Goal: Information Seeking & Learning: Learn about a topic

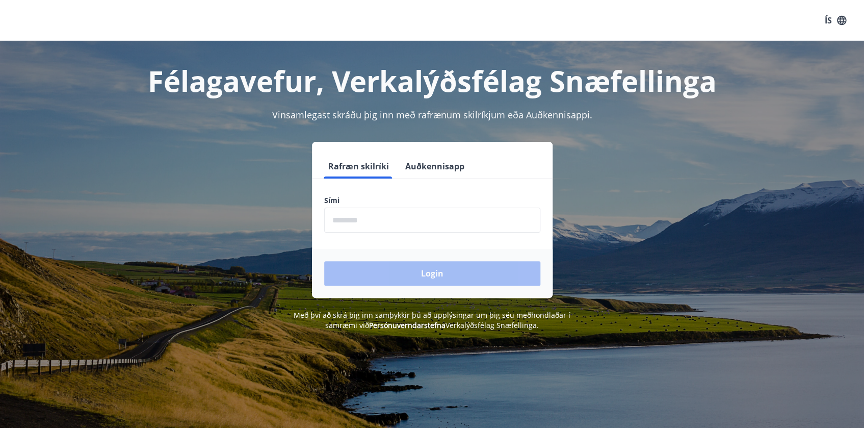
click at [369, 223] on input "phone" at bounding box center [432, 220] width 216 height 25
type input "********"
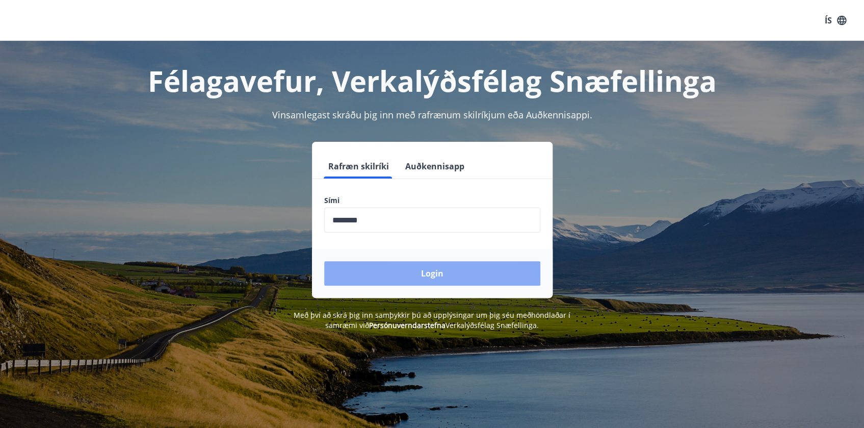
click at [400, 266] on button "Login" at bounding box center [432, 273] width 216 height 24
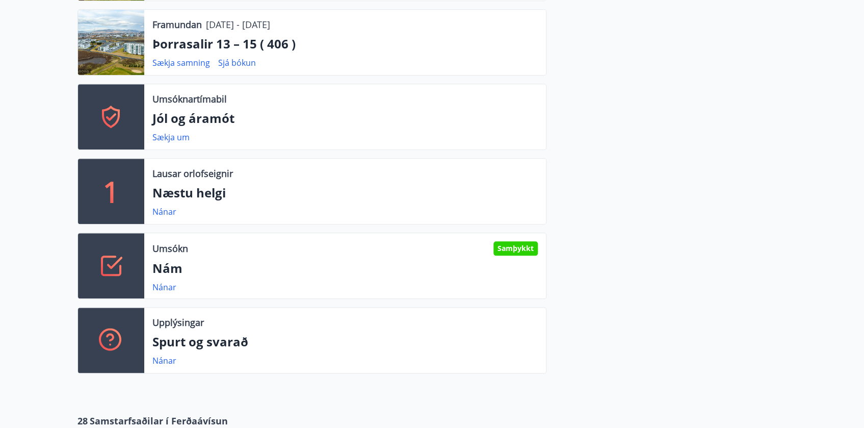
scroll to position [464, 0]
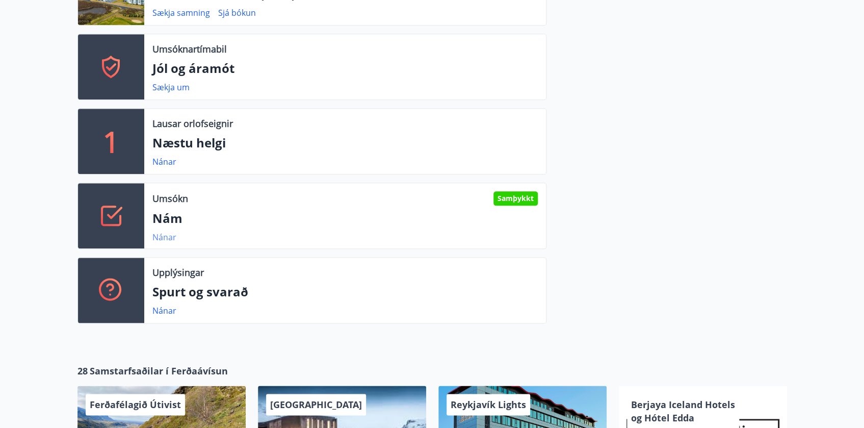
click at [163, 237] on link "Nánar" at bounding box center [164, 237] width 24 height 11
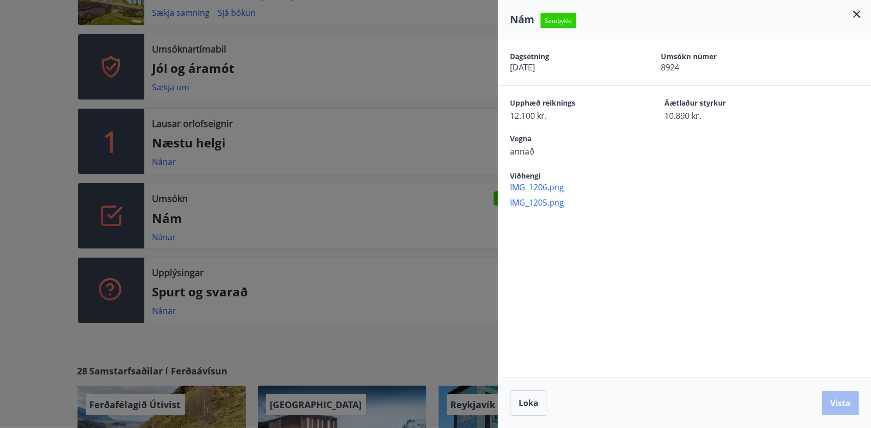
click at [853, 15] on icon at bounding box center [857, 14] width 12 height 12
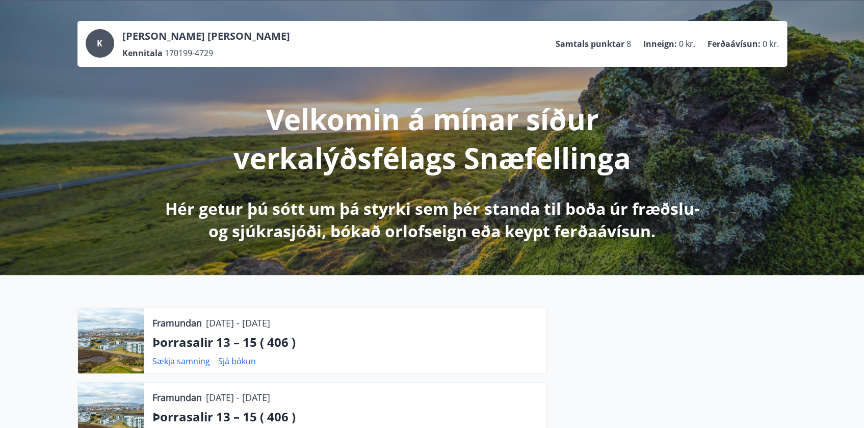
scroll to position [0, 0]
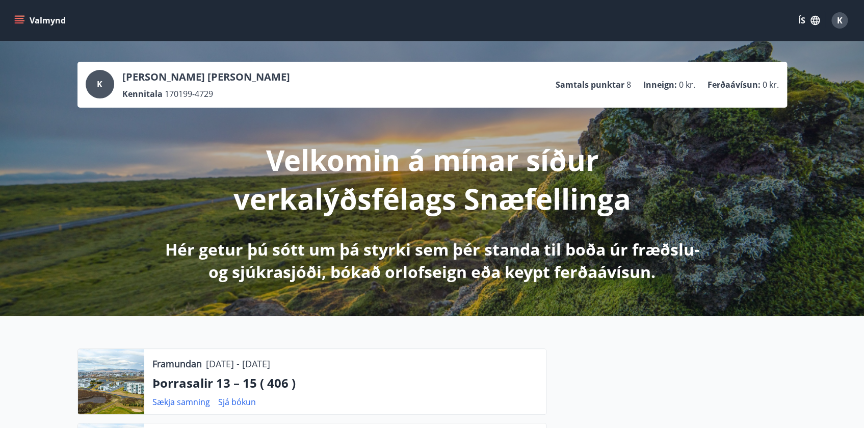
click at [20, 17] on icon "menu" at bounding box center [19, 20] width 10 height 10
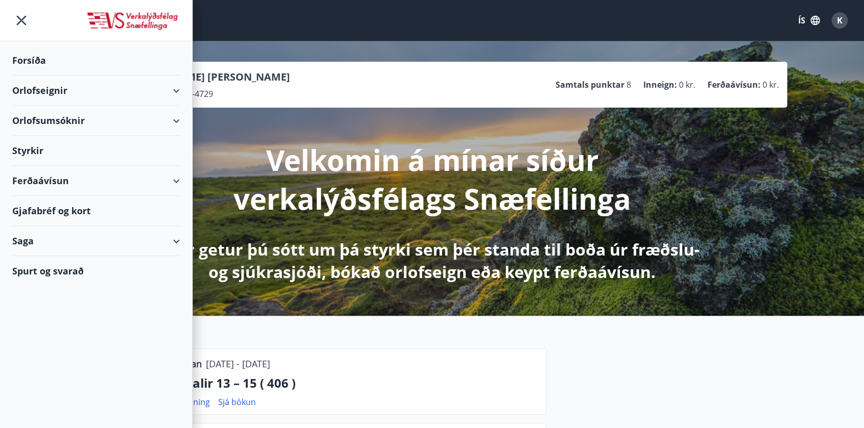
click at [99, 114] on div "Orlofsumsóknir" at bounding box center [96, 121] width 168 height 30
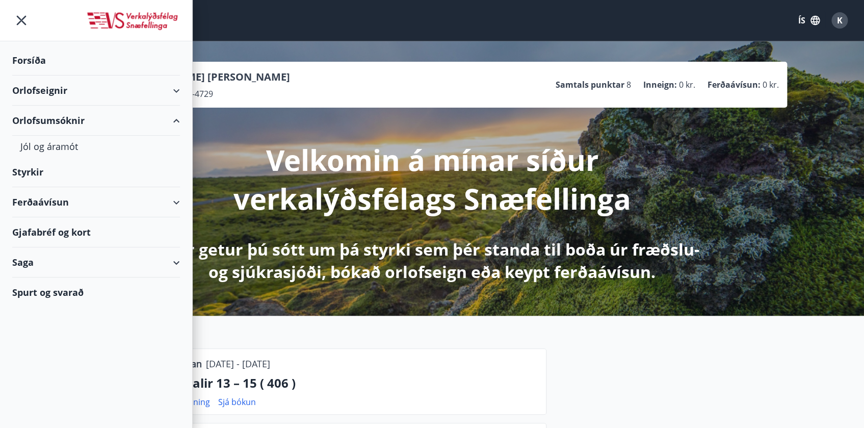
click at [68, 96] on div "Orlofseignir" at bounding box center [96, 90] width 168 height 30
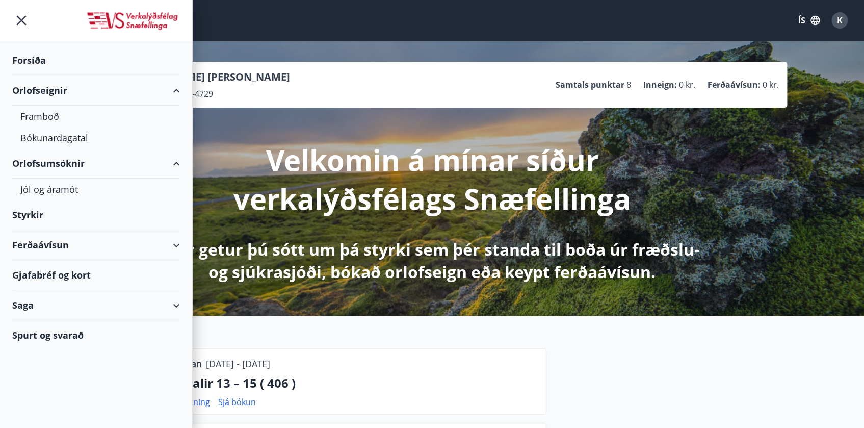
click at [810, 15] on icon "button" at bounding box center [815, 20] width 11 height 11
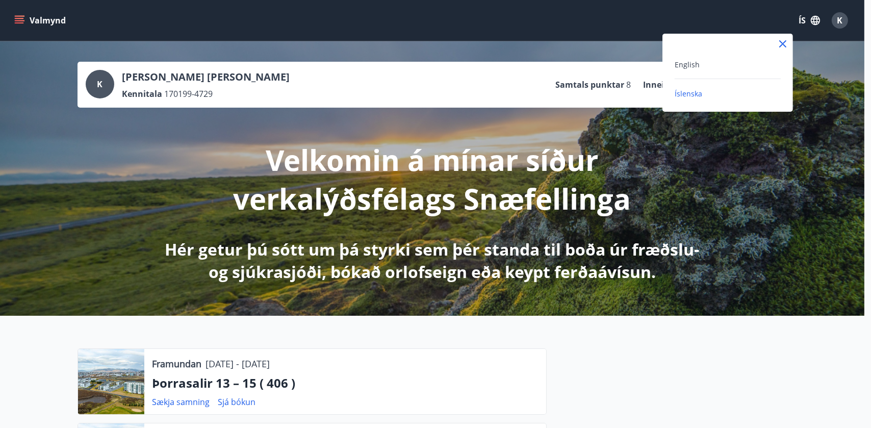
click at [714, 63] on div "English" at bounding box center [728, 64] width 106 height 12
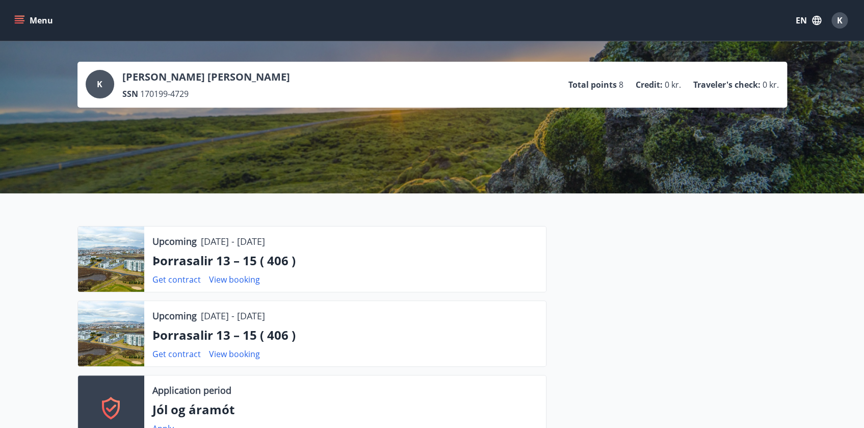
drag, startPoint x: 2, startPoint y: 14, endPoint x: 17, endPoint y: 20, distance: 16.2
click at [17, 20] on icon "menu" at bounding box center [20, 20] width 11 height 1
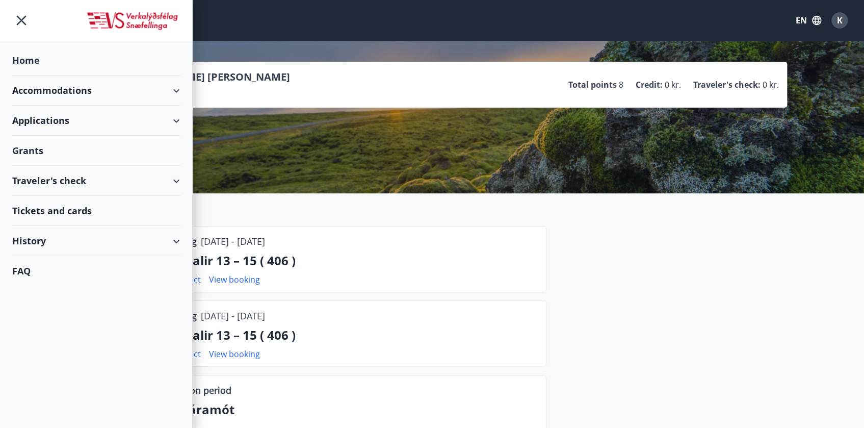
click at [120, 90] on div "Accommodations" at bounding box center [96, 90] width 168 height 30
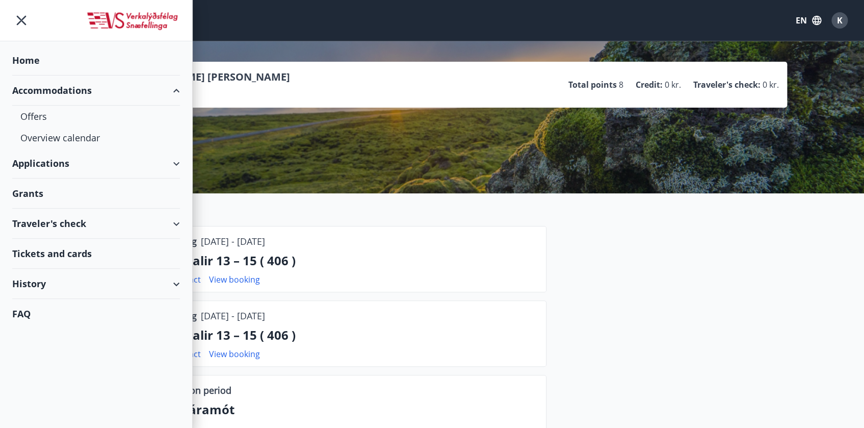
click at [156, 161] on div "Applications" at bounding box center [96, 163] width 168 height 30
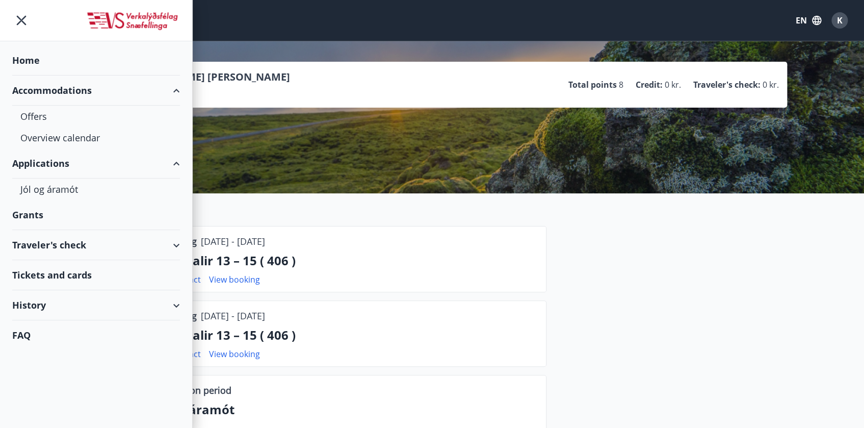
click at [92, 216] on div "Grants" at bounding box center [96, 215] width 168 height 30
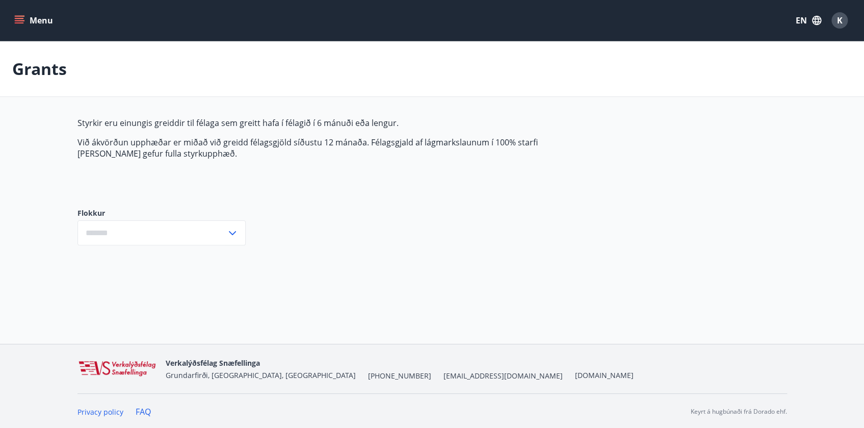
type input "***"
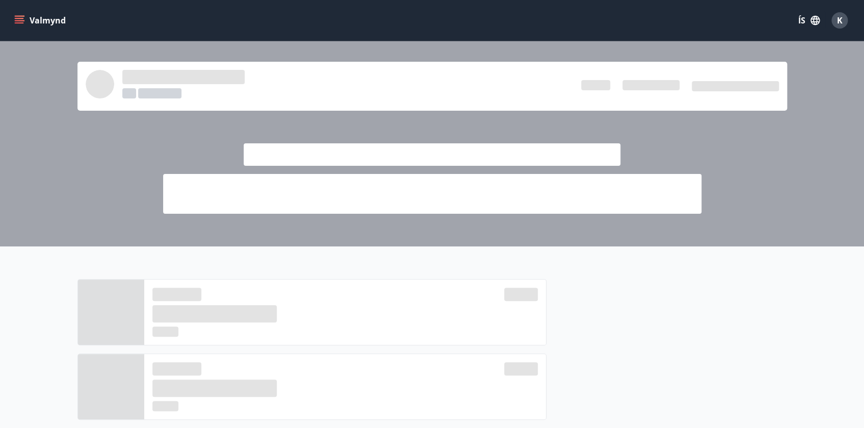
click at [21, 18] on icon "menu" at bounding box center [19, 18] width 9 height 1
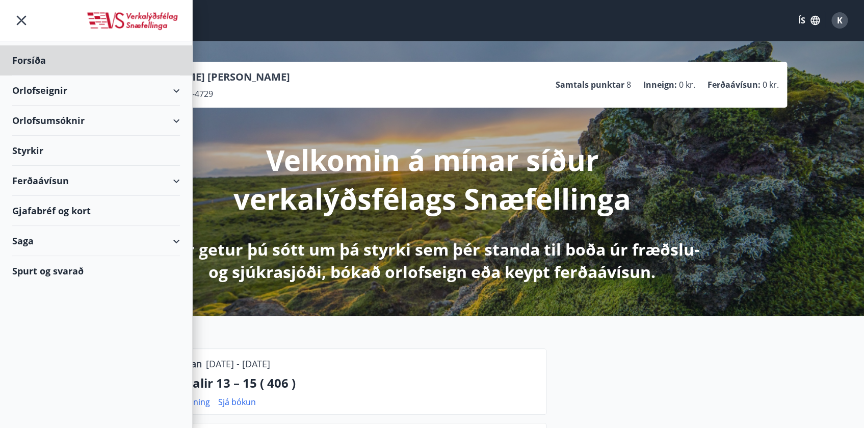
click at [29, 152] on div "Styrkir" at bounding box center [96, 151] width 168 height 30
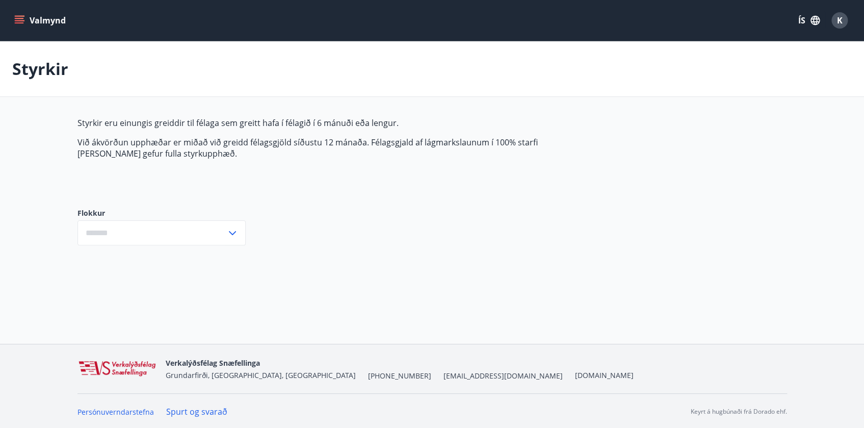
type input "***"
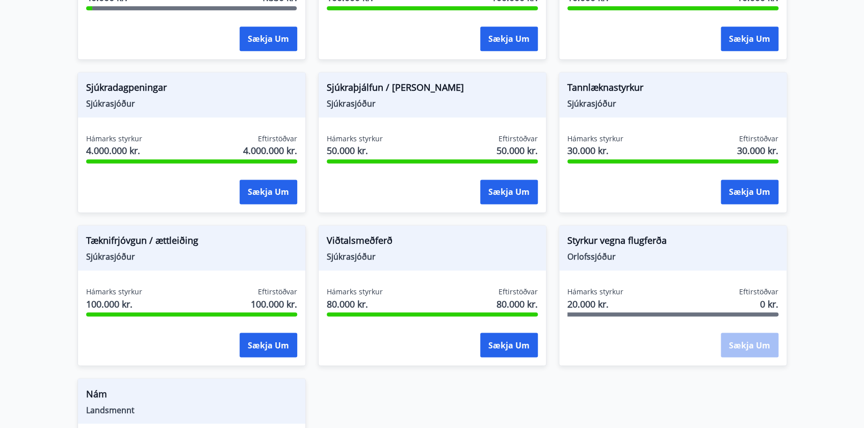
scroll to position [836, 0]
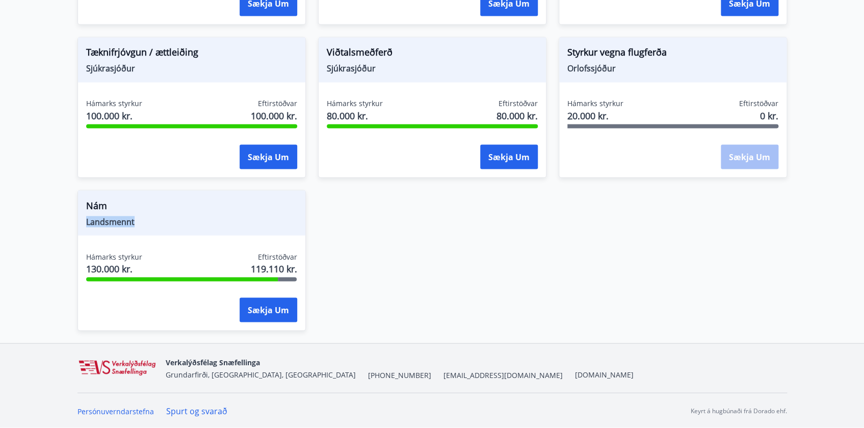
drag, startPoint x: 139, startPoint y: 221, endPoint x: 87, endPoint y: 220, distance: 52.5
click at [87, 220] on span "Landsmennt" at bounding box center [191, 221] width 211 height 11
copy span "Landsmennt"
